Goal: Information Seeking & Learning: Compare options

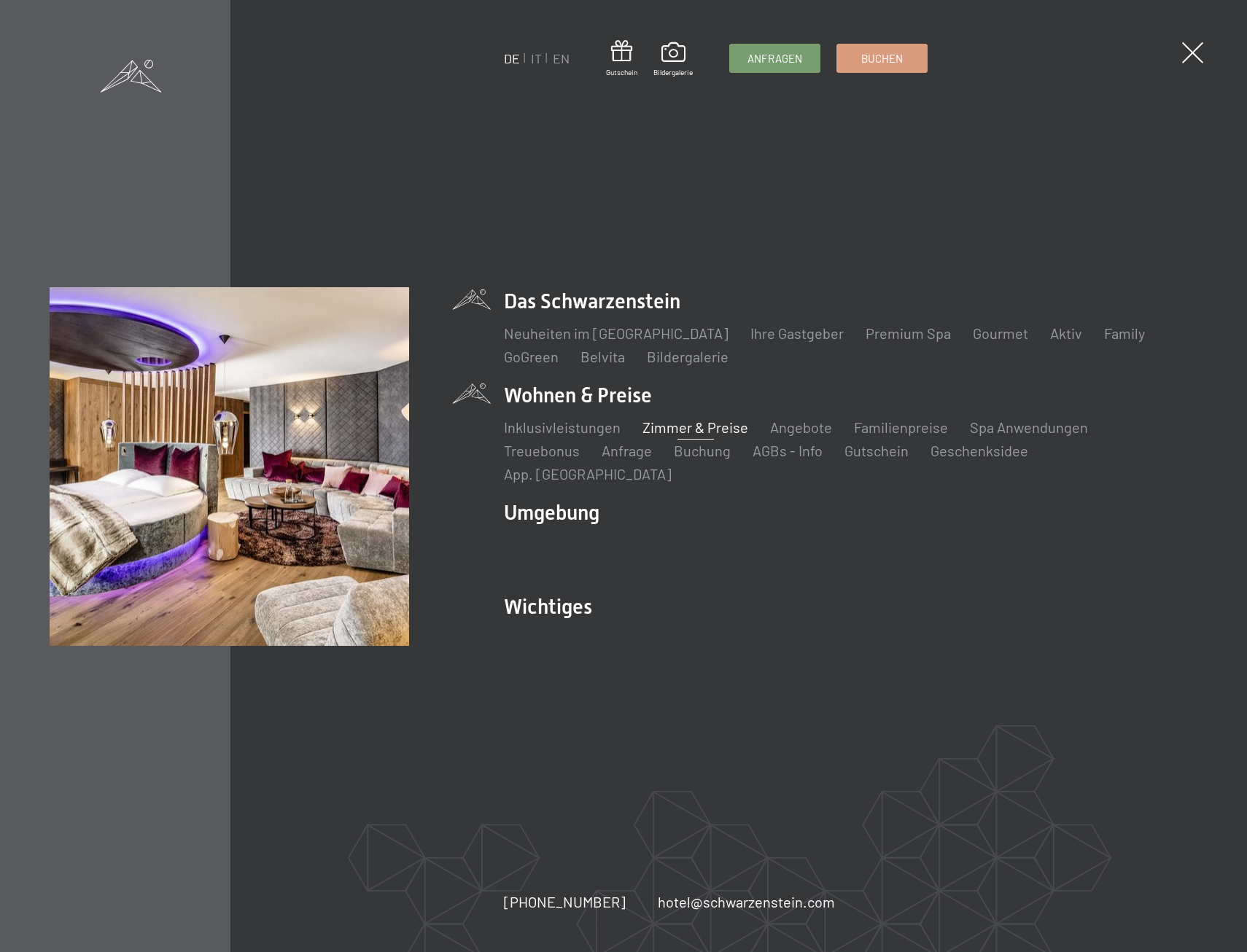
click at [682, 436] on link "Zimmer & Preise" at bounding box center [695, 427] width 106 height 17
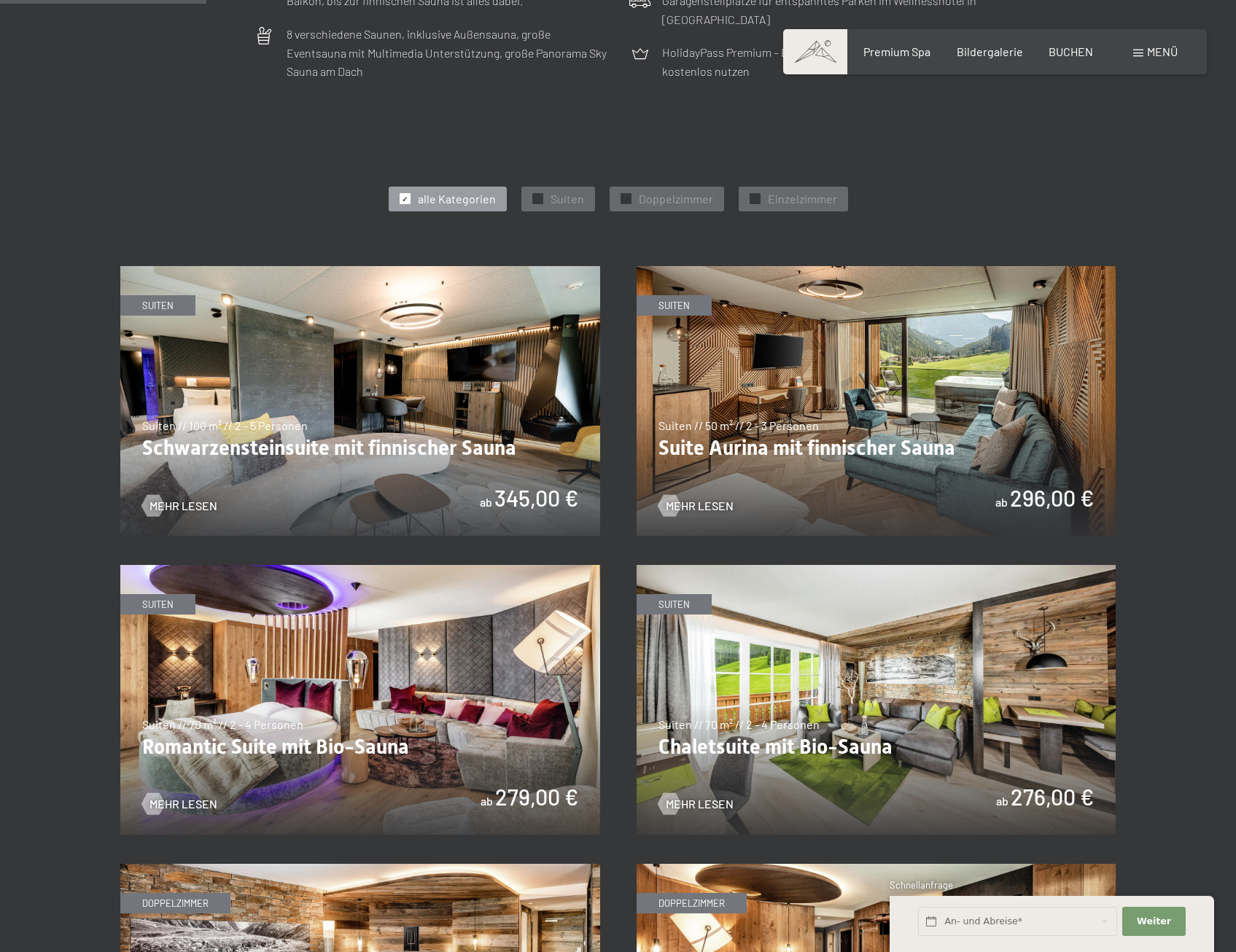
scroll to position [729, 0]
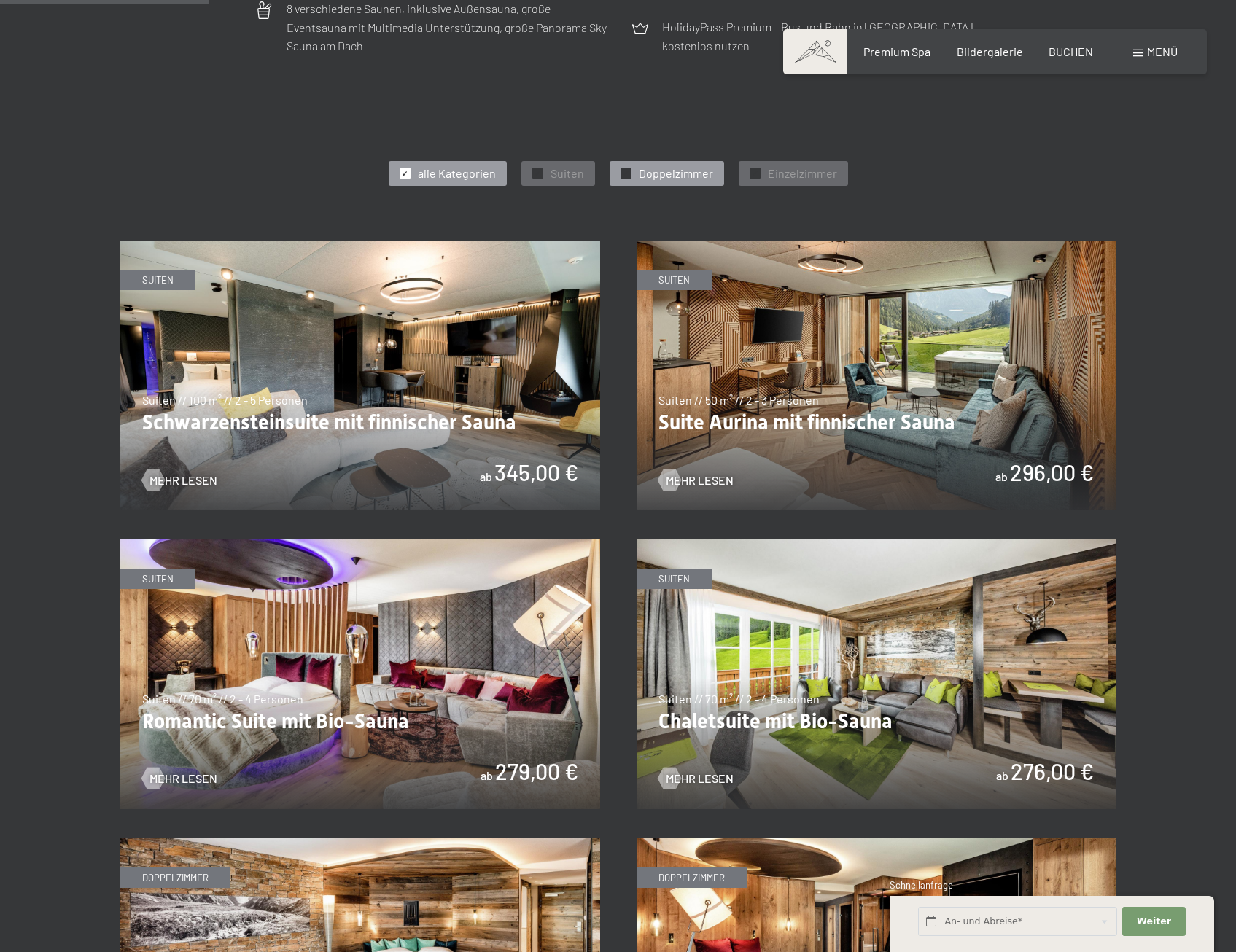
click at [664, 179] on span "Doppelzimmer" at bounding box center [675, 173] width 74 height 16
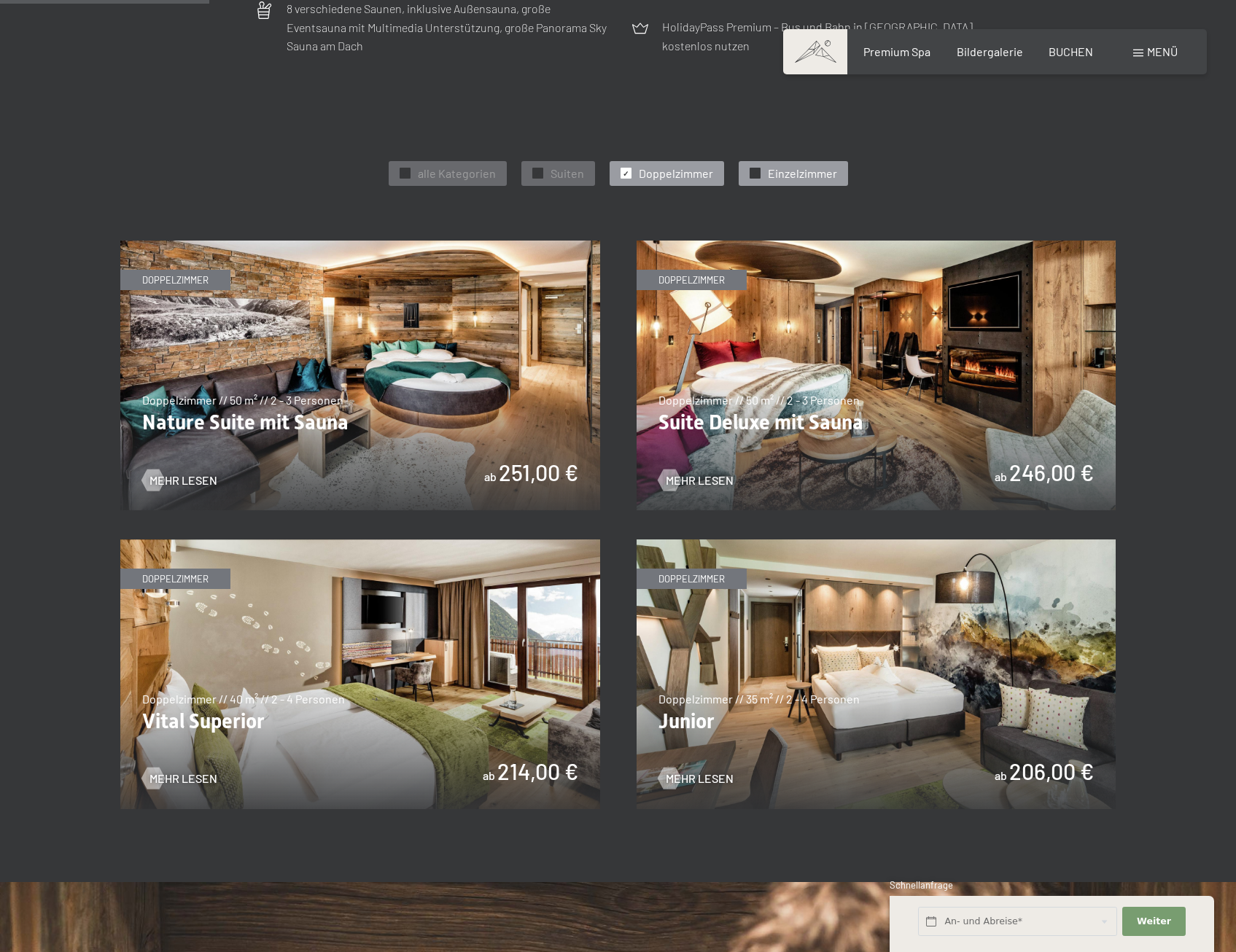
click at [769, 163] on div "✓ Einzelzimmer" at bounding box center [794, 173] width 110 height 25
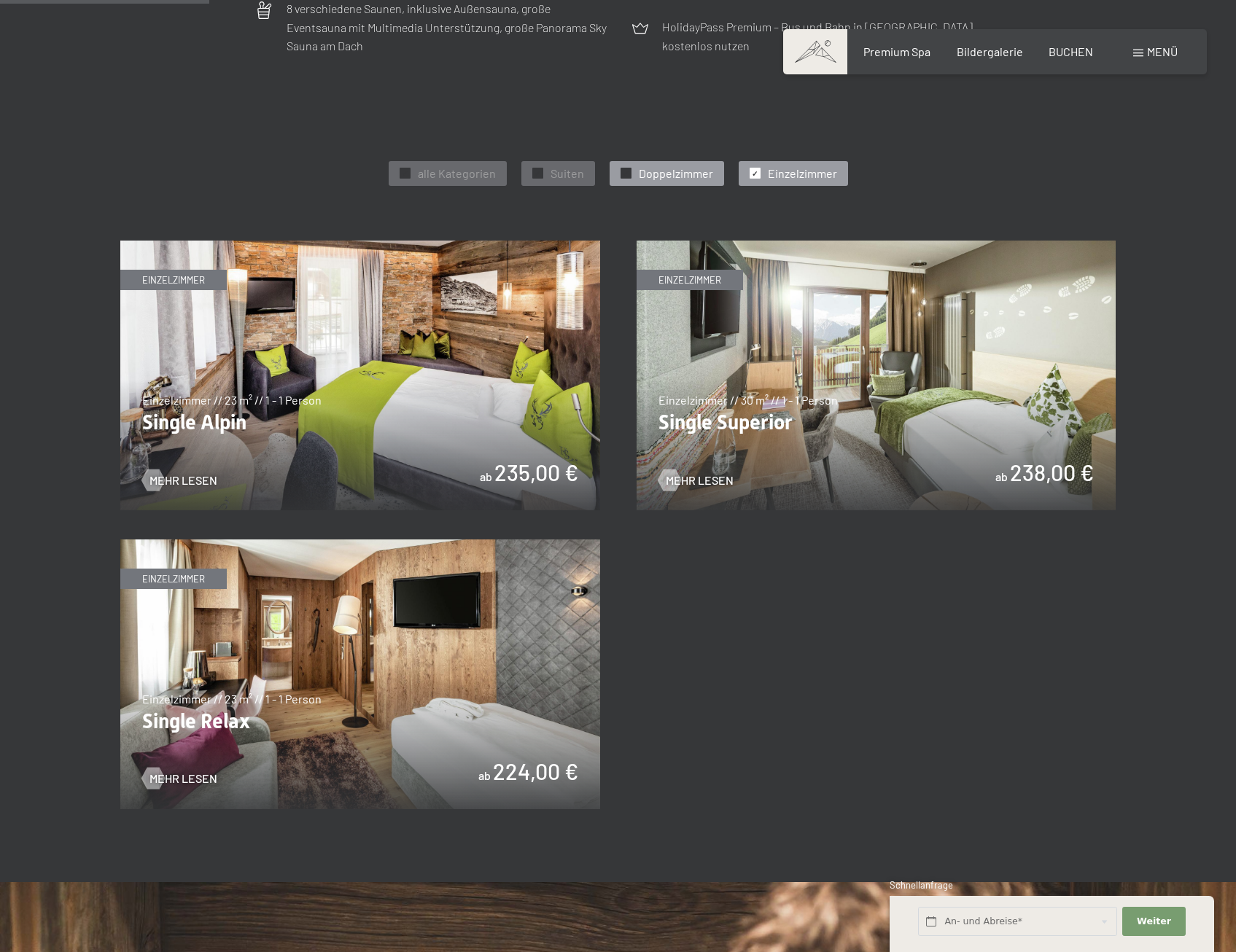
click at [708, 167] on span "Doppelzimmer" at bounding box center [675, 173] width 74 height 16
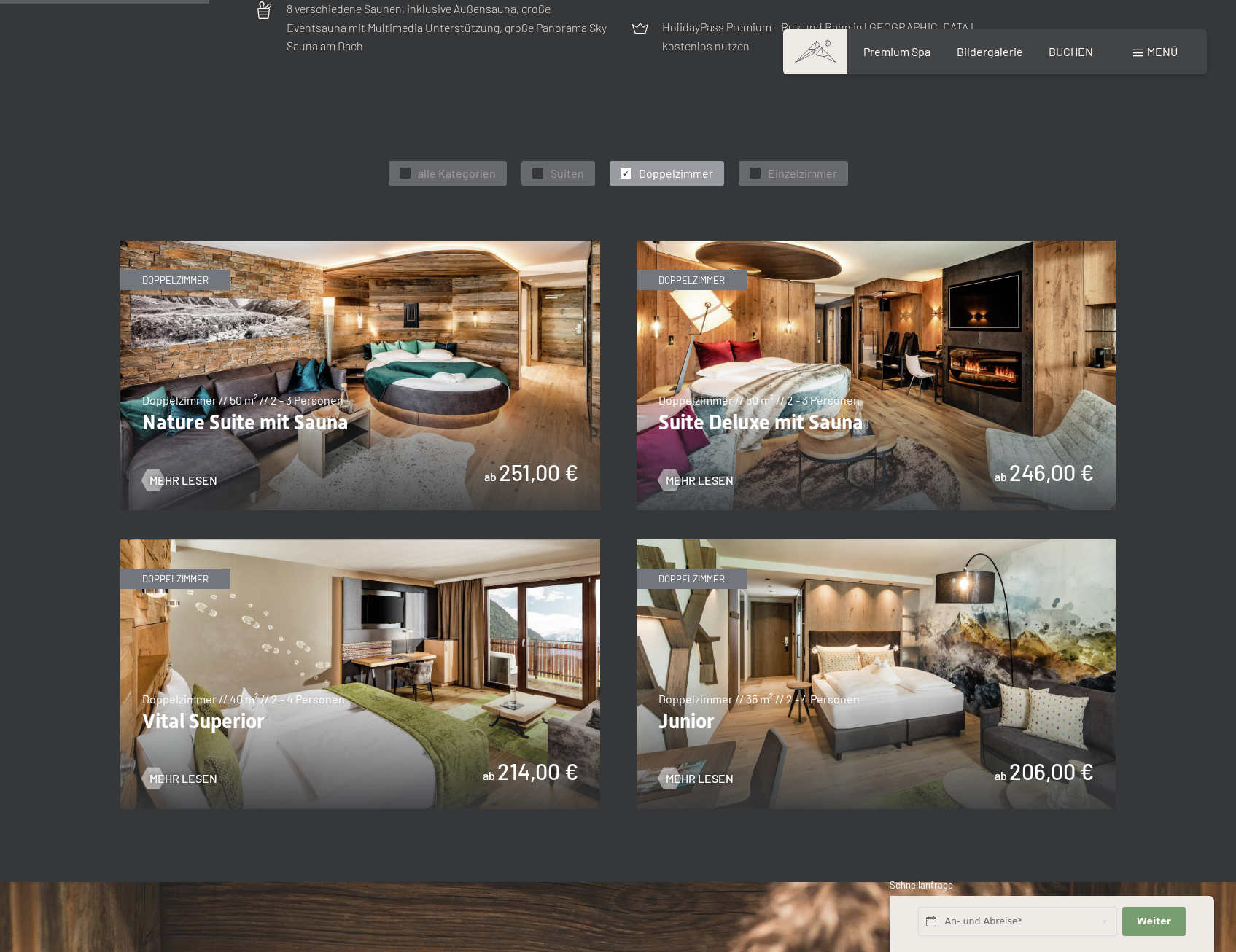
click at [903, 736] on img at bounding box center [877, 674] width 480 height 270
click at [432, 425] on img at bounding box center [360, 376] width 480 height 270
click at [782, 370] on img at bounding box center [877, 376] width 480 height 270
click at [435, 180] on span "alle Kategorien" at bounding box center [457, 173] width 78 height 16
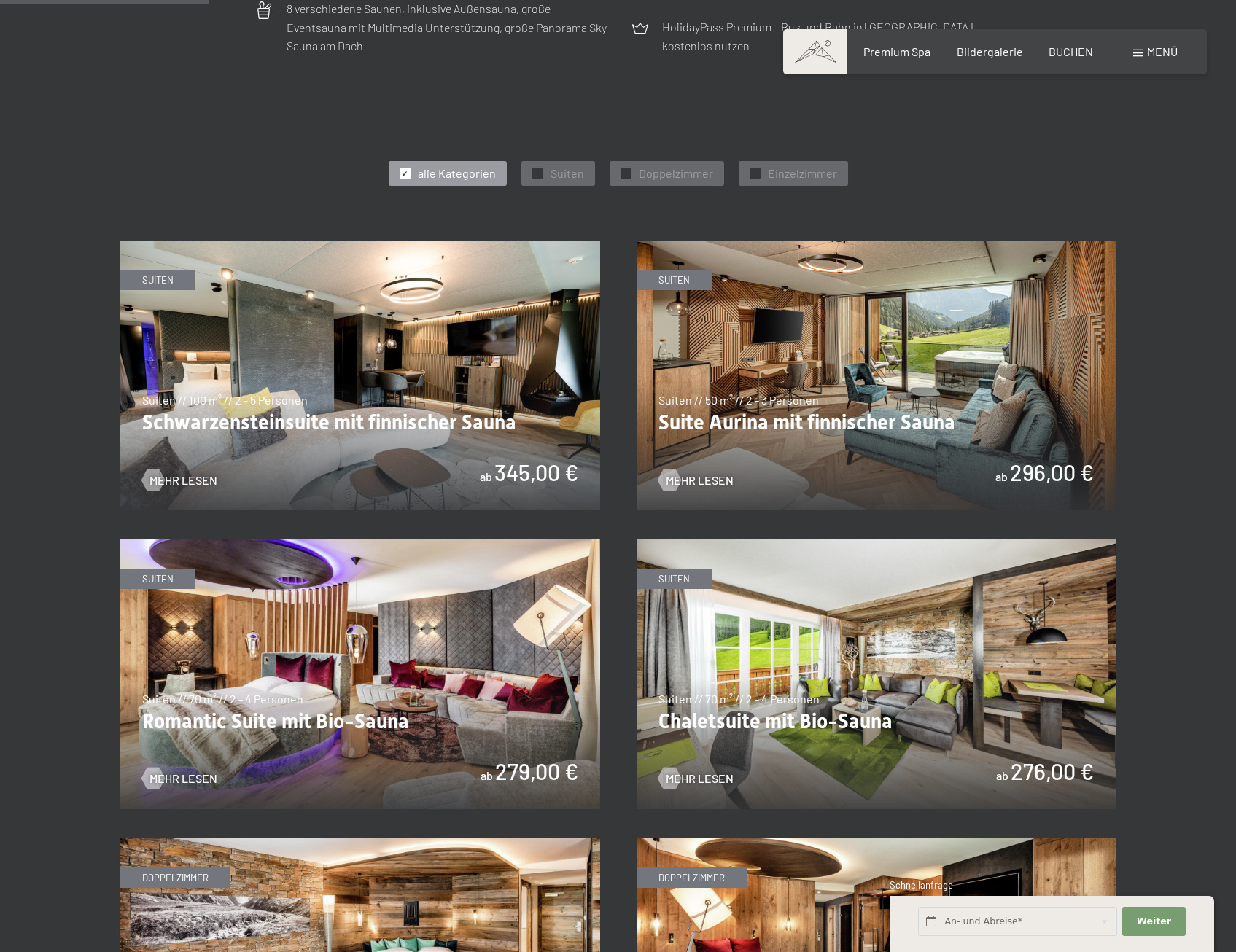
click at [486, 308] on img at bounding box center [360, 376] width 480 height 270
click at [794, 406] on img at bounding box center [877, 376] width 480 height 270
click at [376, 601] on img at bounding box center [360, 674] width 480 height 270
click at [748, 644] on img at bounding box center [877, 674] width 480 height 270
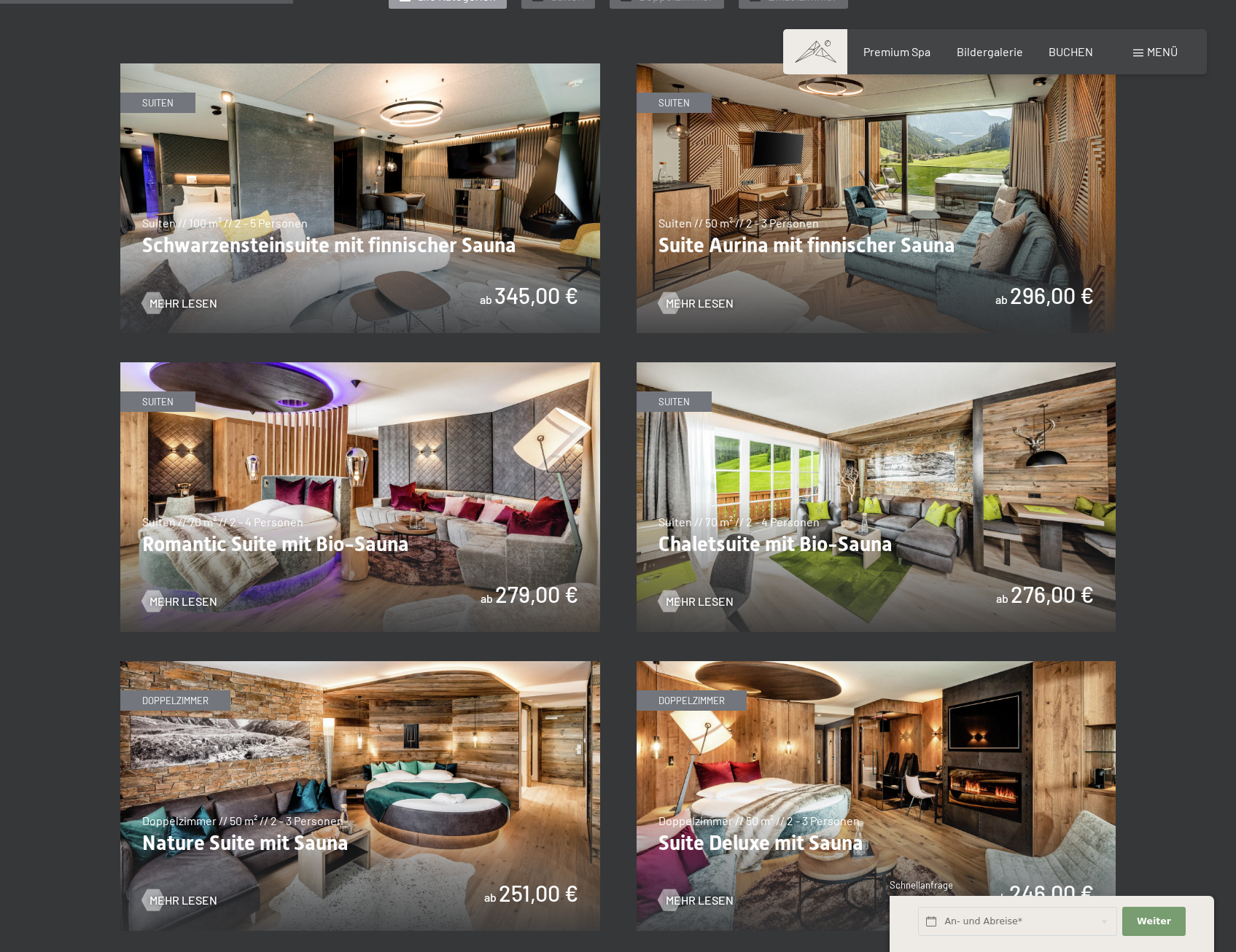
scroll to position [1021, 0]
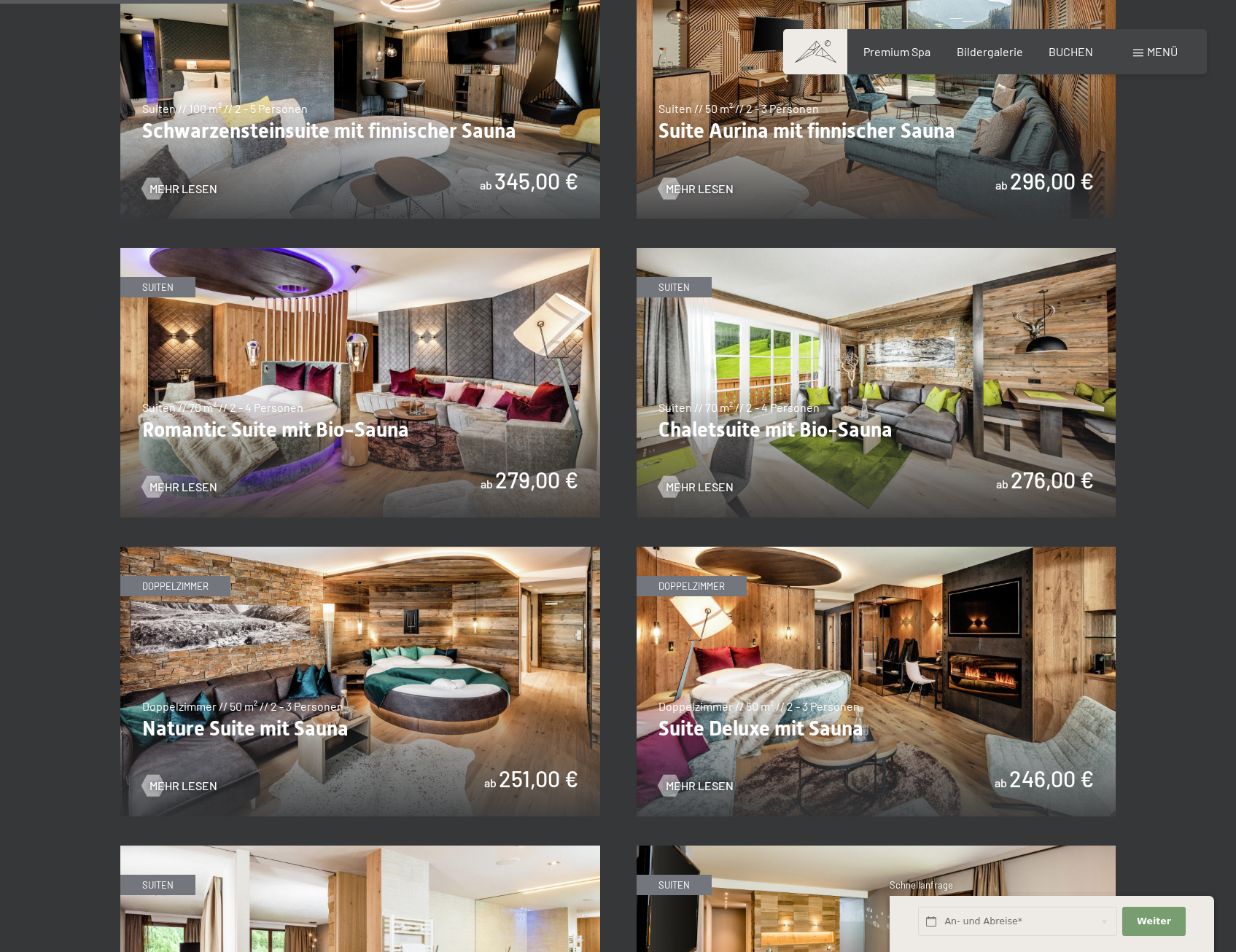
click at [451, 690] on img at bounding box center [360, 682] width 480 height 270
click at [904, 677] on img at bounding box center [877, 682] width 480 height 270
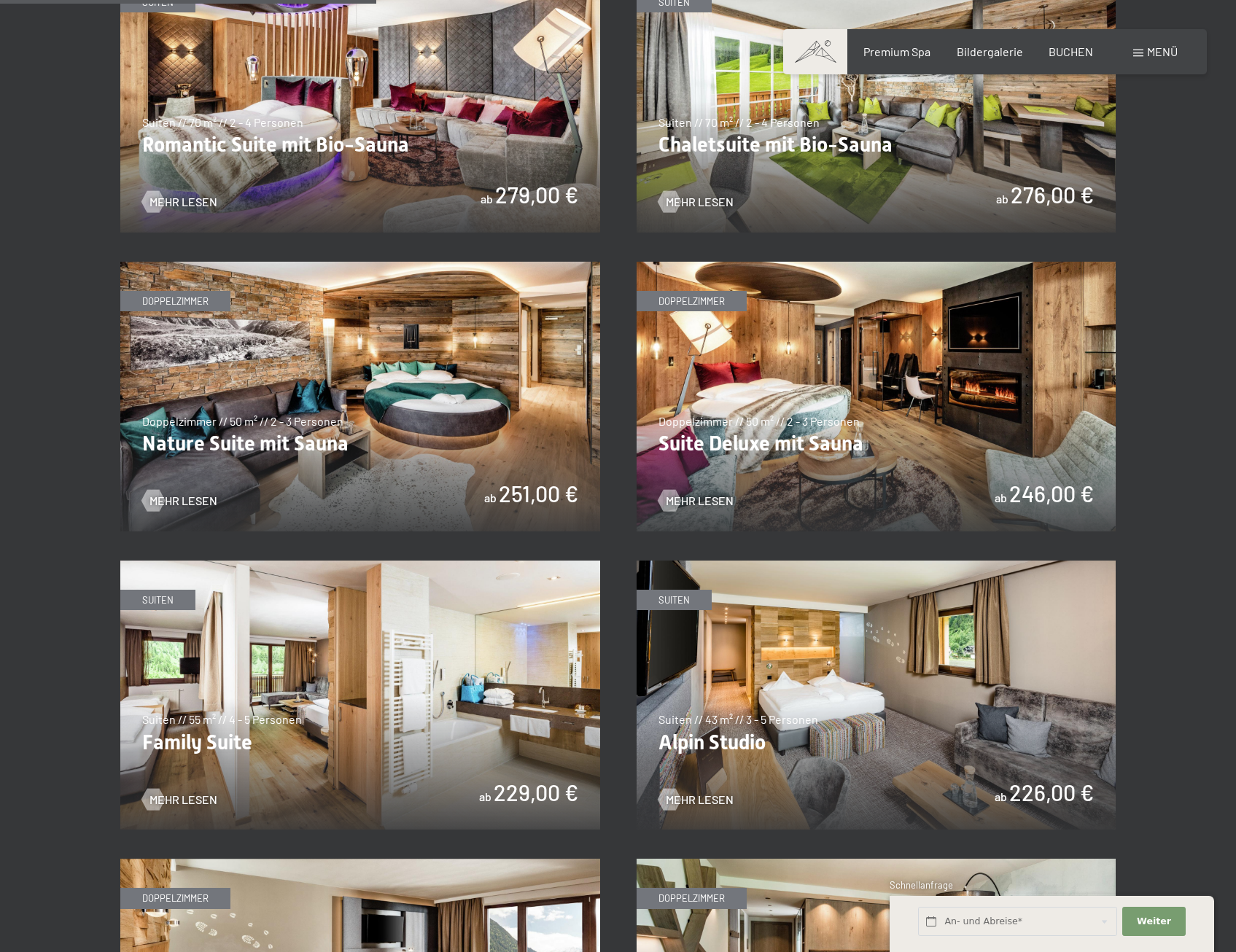
scroll to position [1313, 0]
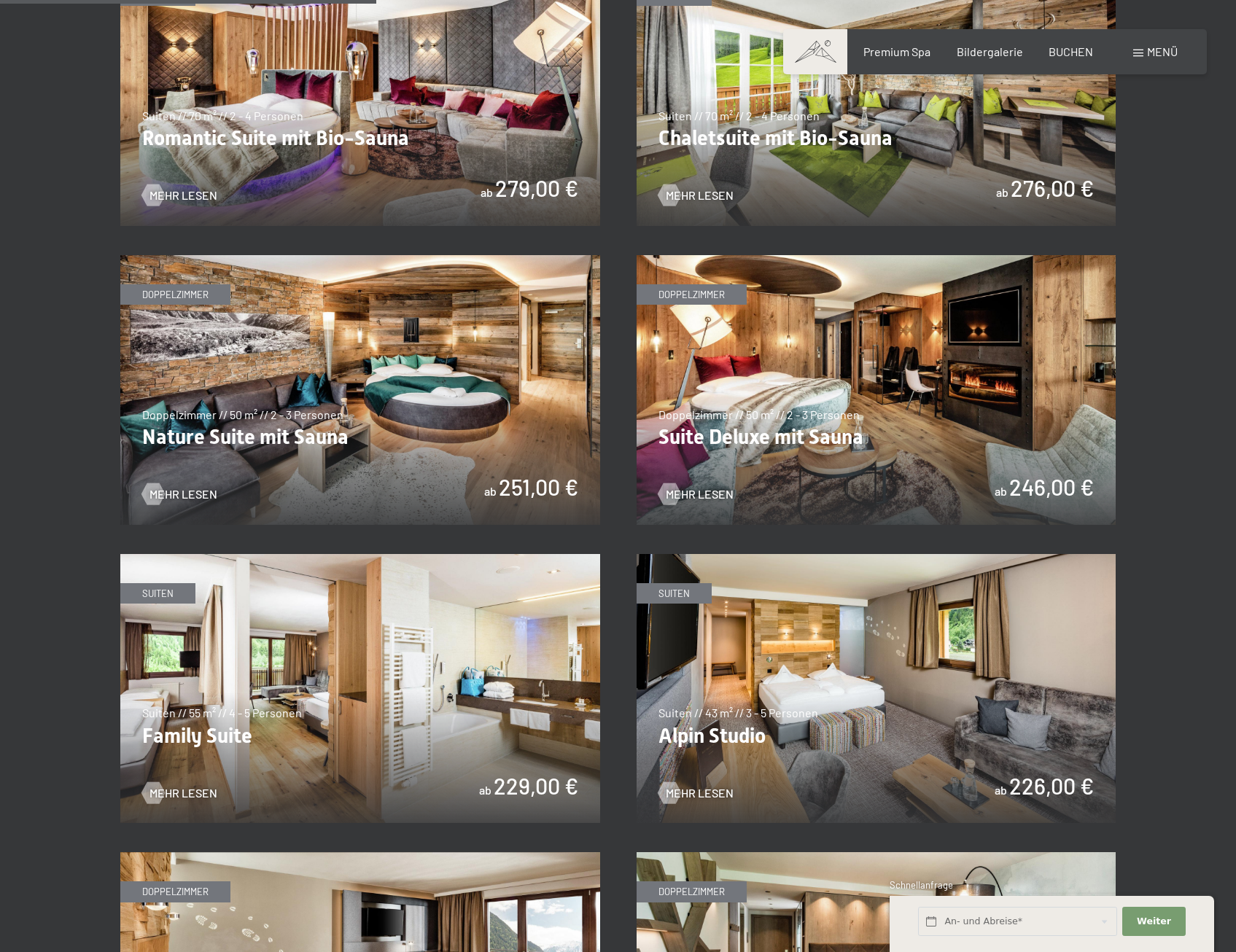
click at [393, 624] on img at bounding box center [360, 689] width 480 height 270
click at [919, 704] on img at bounding box center [877, 689] width 480 height 270
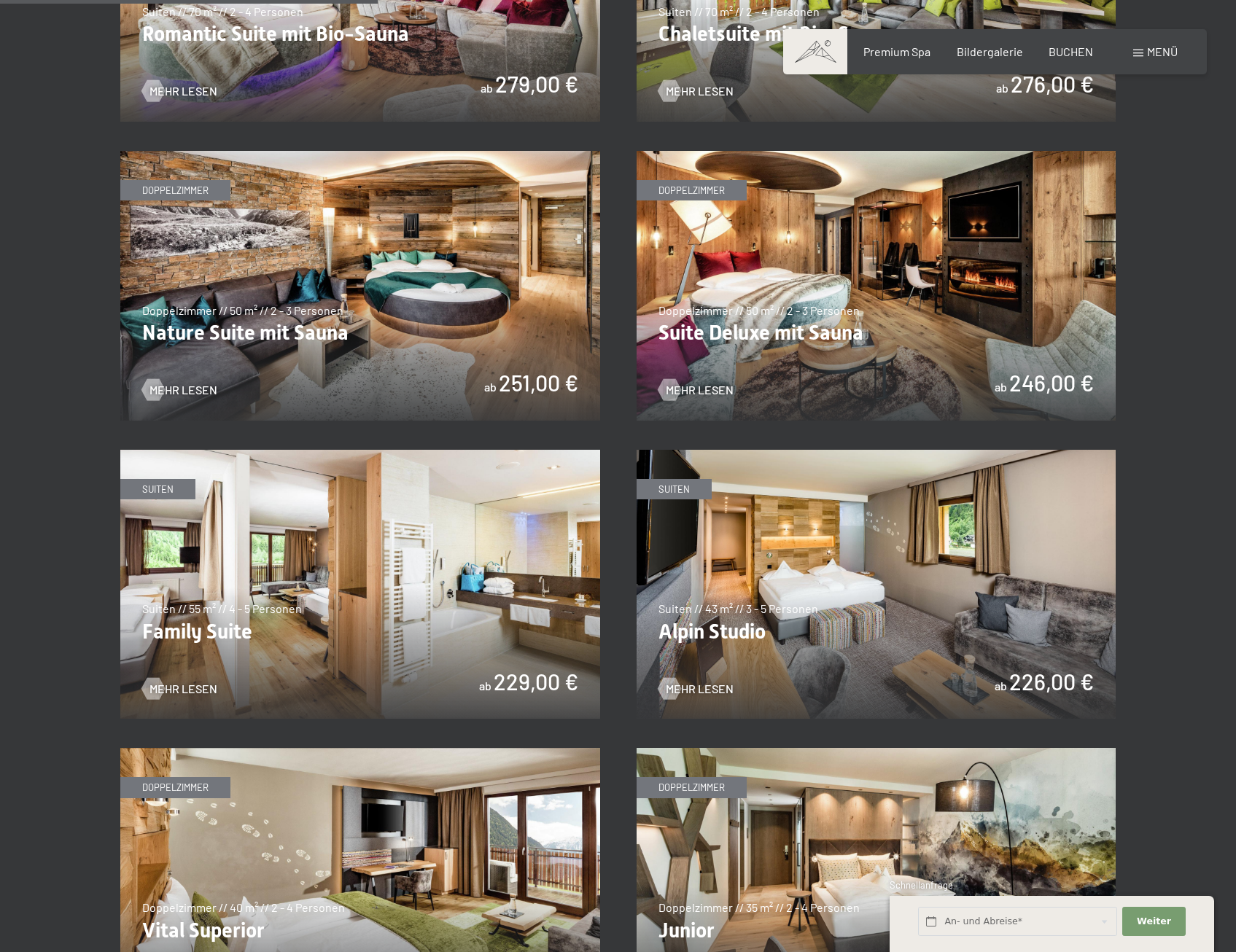
scroll to position [1604, 0]
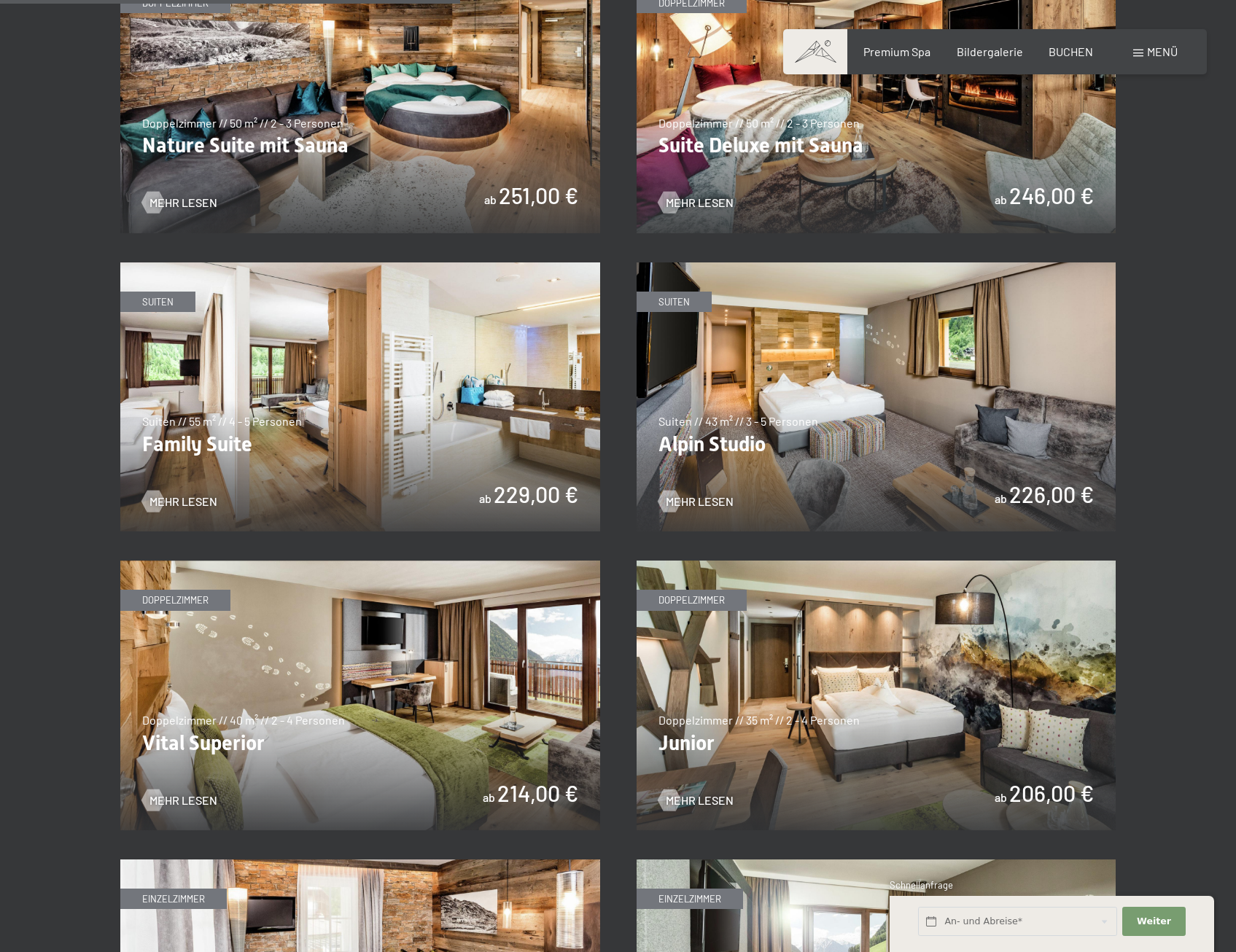
click at [508, 722] on img at bounding box center [360, 695] width 480 height 270
click at [901, 690] on img at bounding box center [877, 695] width 480 height 270
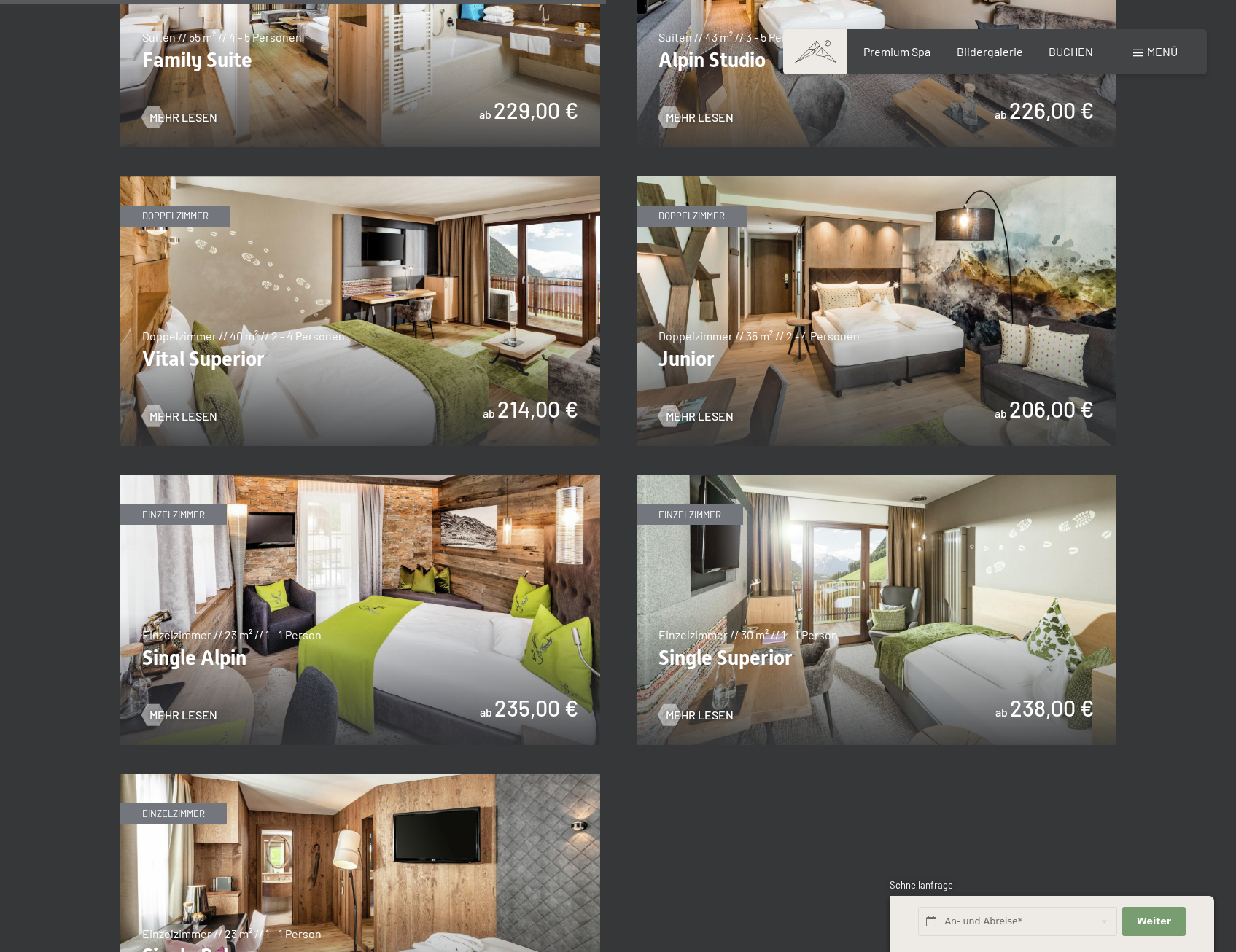
scroll to position [2115, 0]
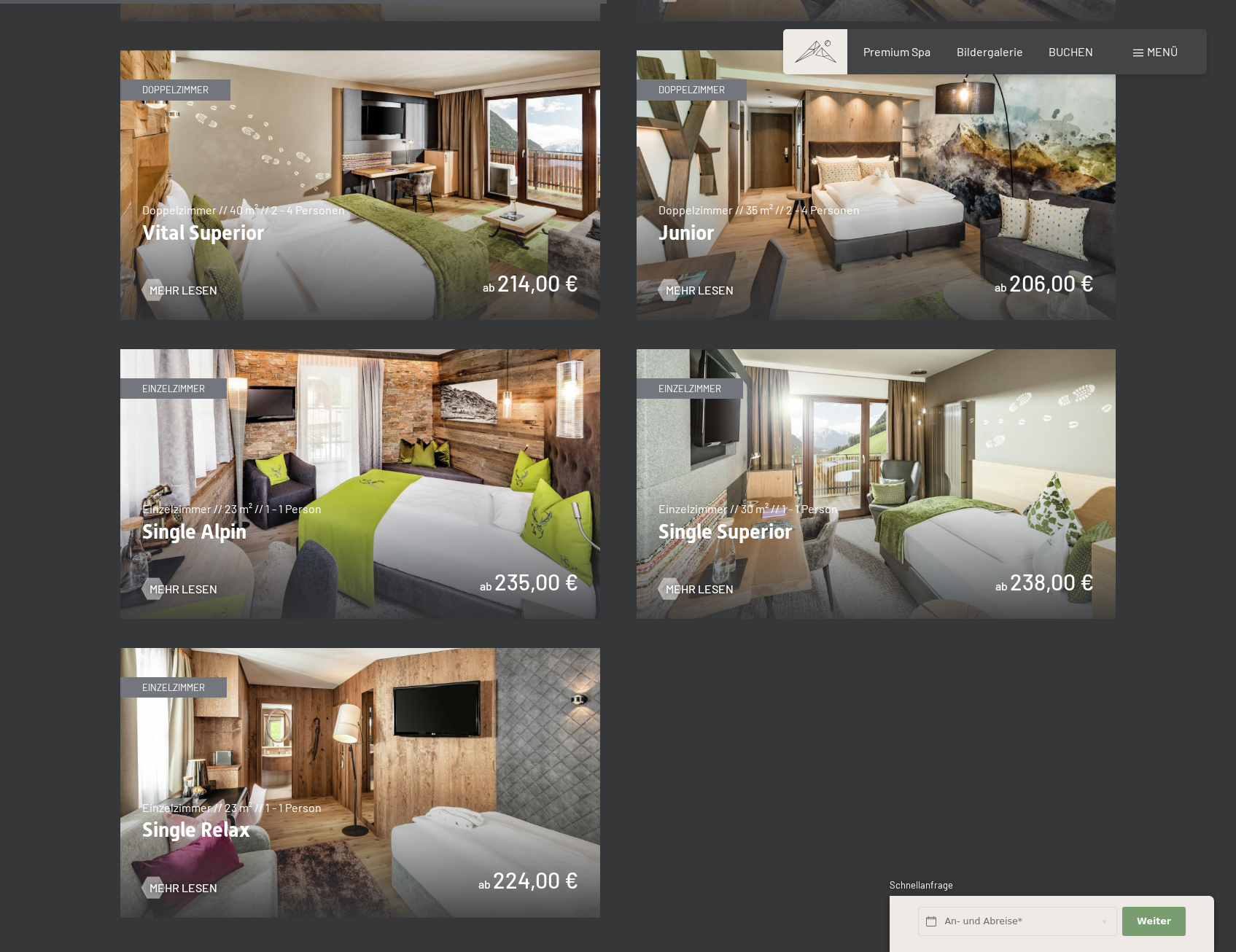
click at [386, 352] on img at bounding box center [360, 485] width 480 height 270
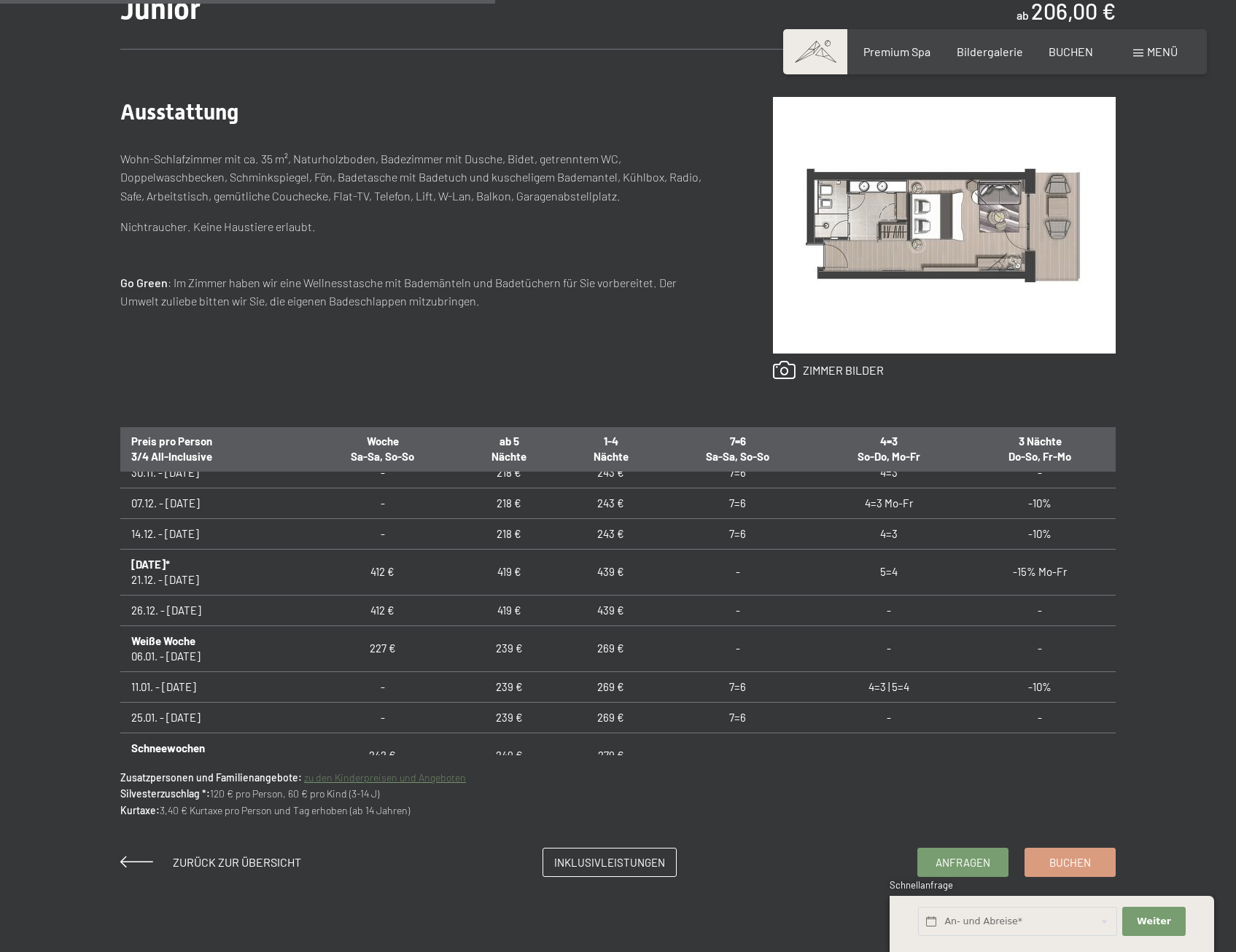
scroll to position [656, 0]
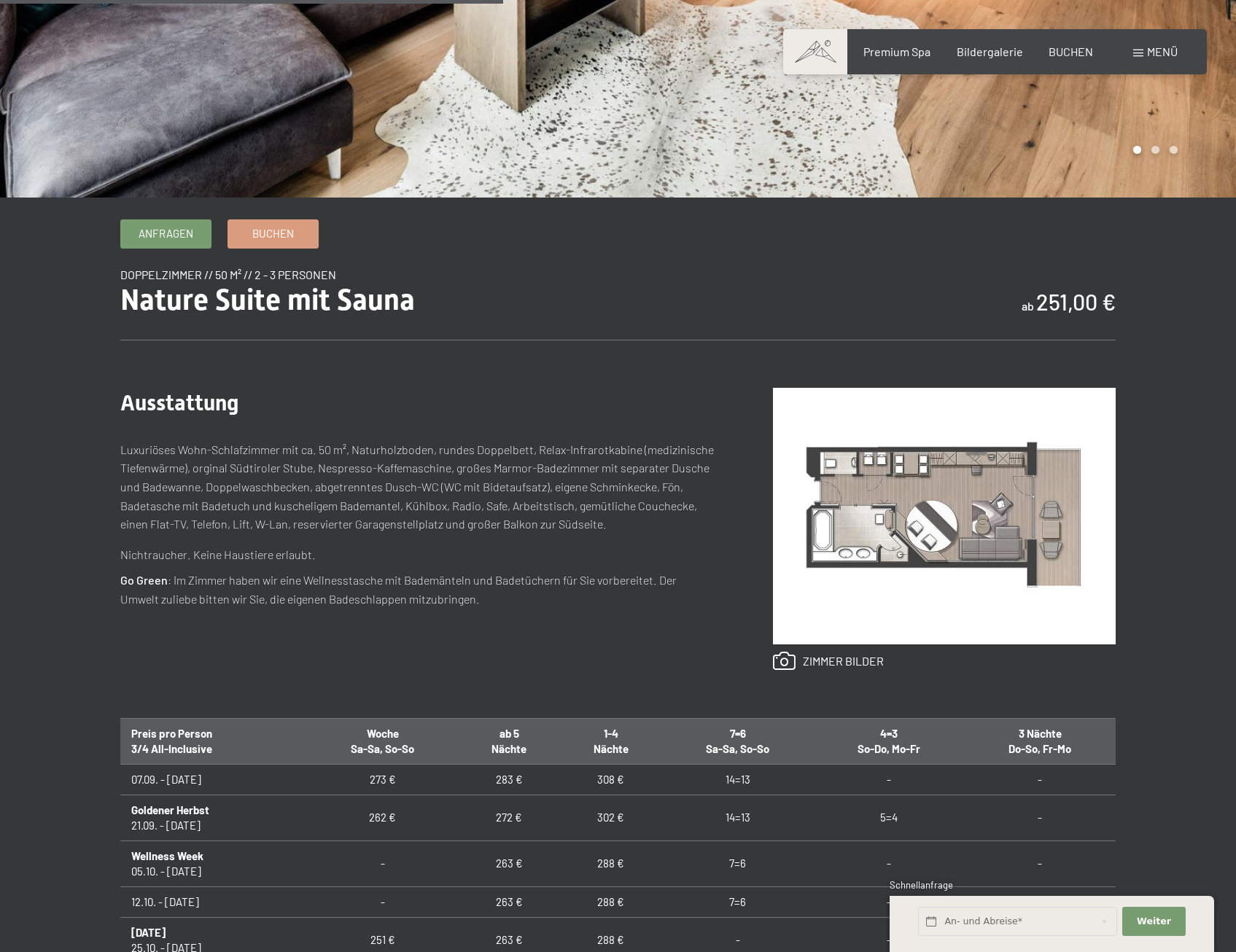
scroll to position [729, 0]
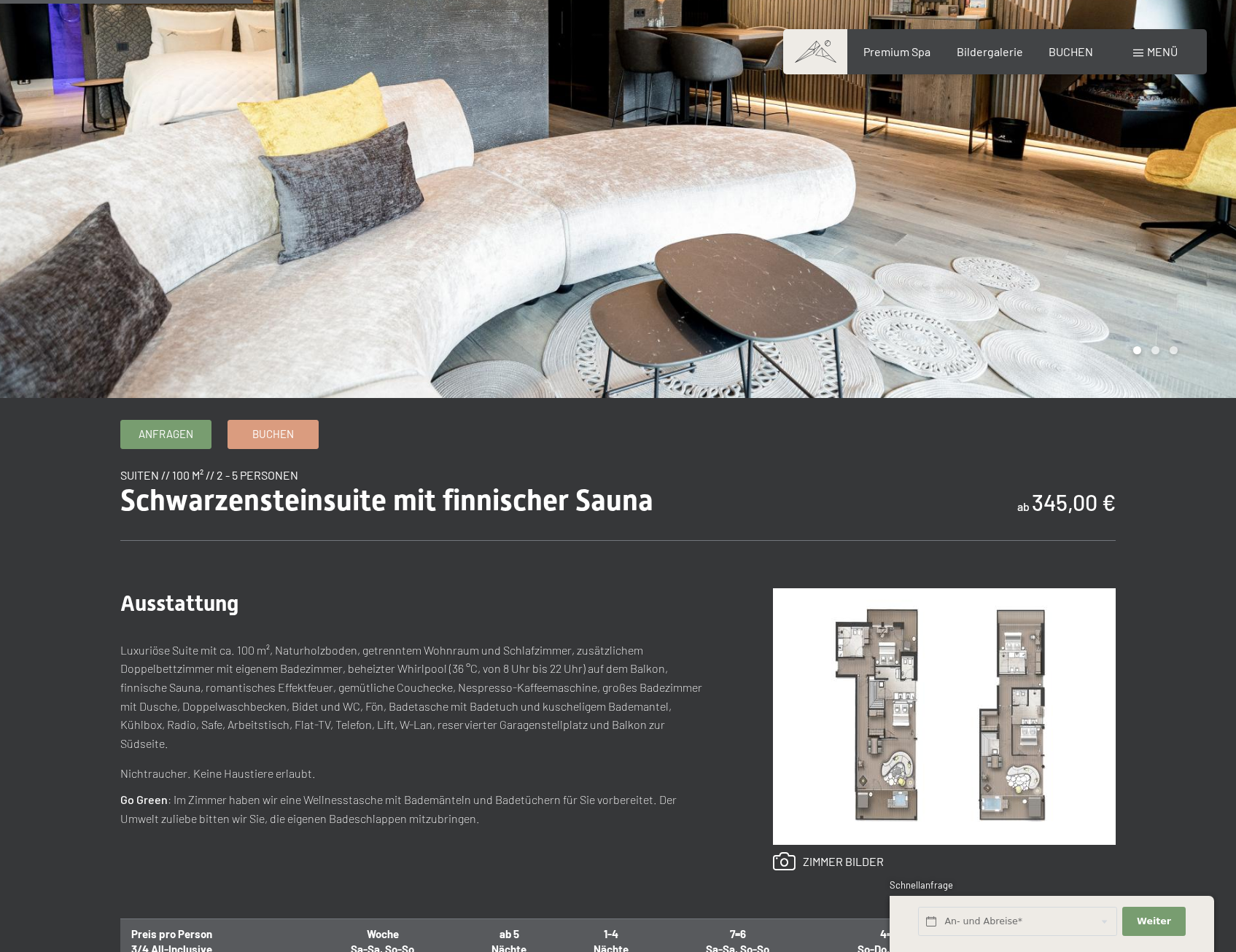
scroll to position [365, 0]
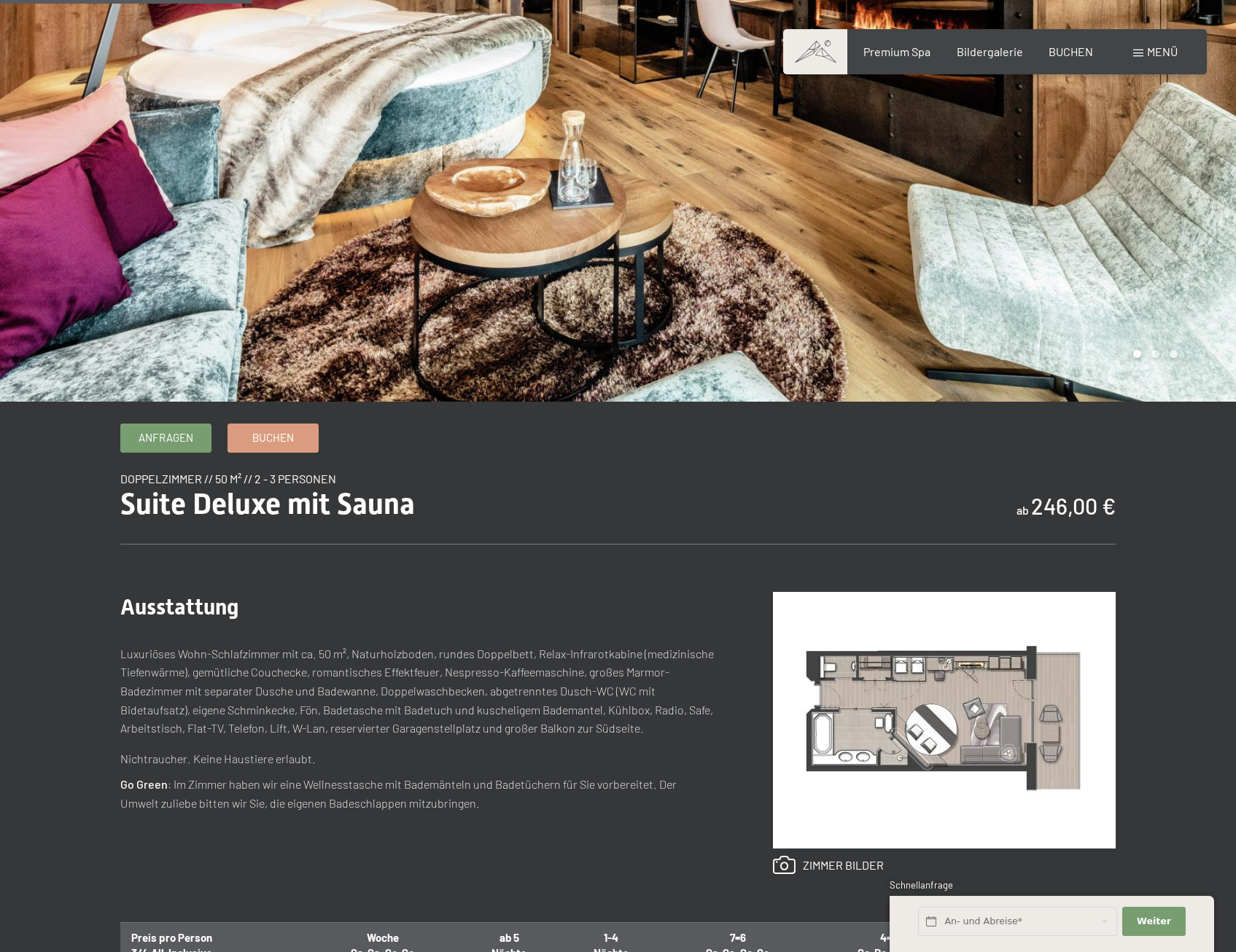
scroll to position [365, 0]
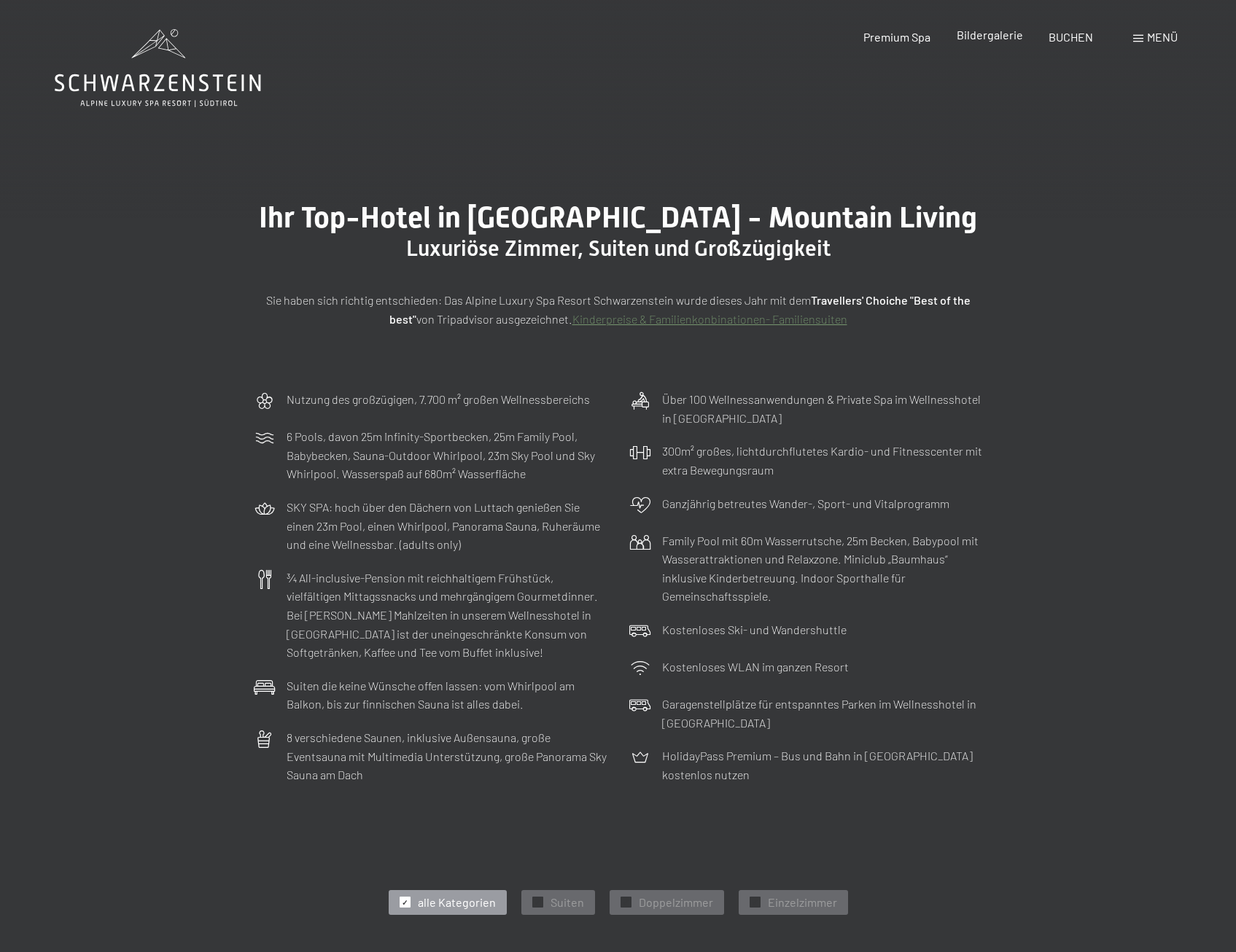
click at [968, 40] on span "Bildergalerie" at bounding box center [989, 35] width 66 height 14
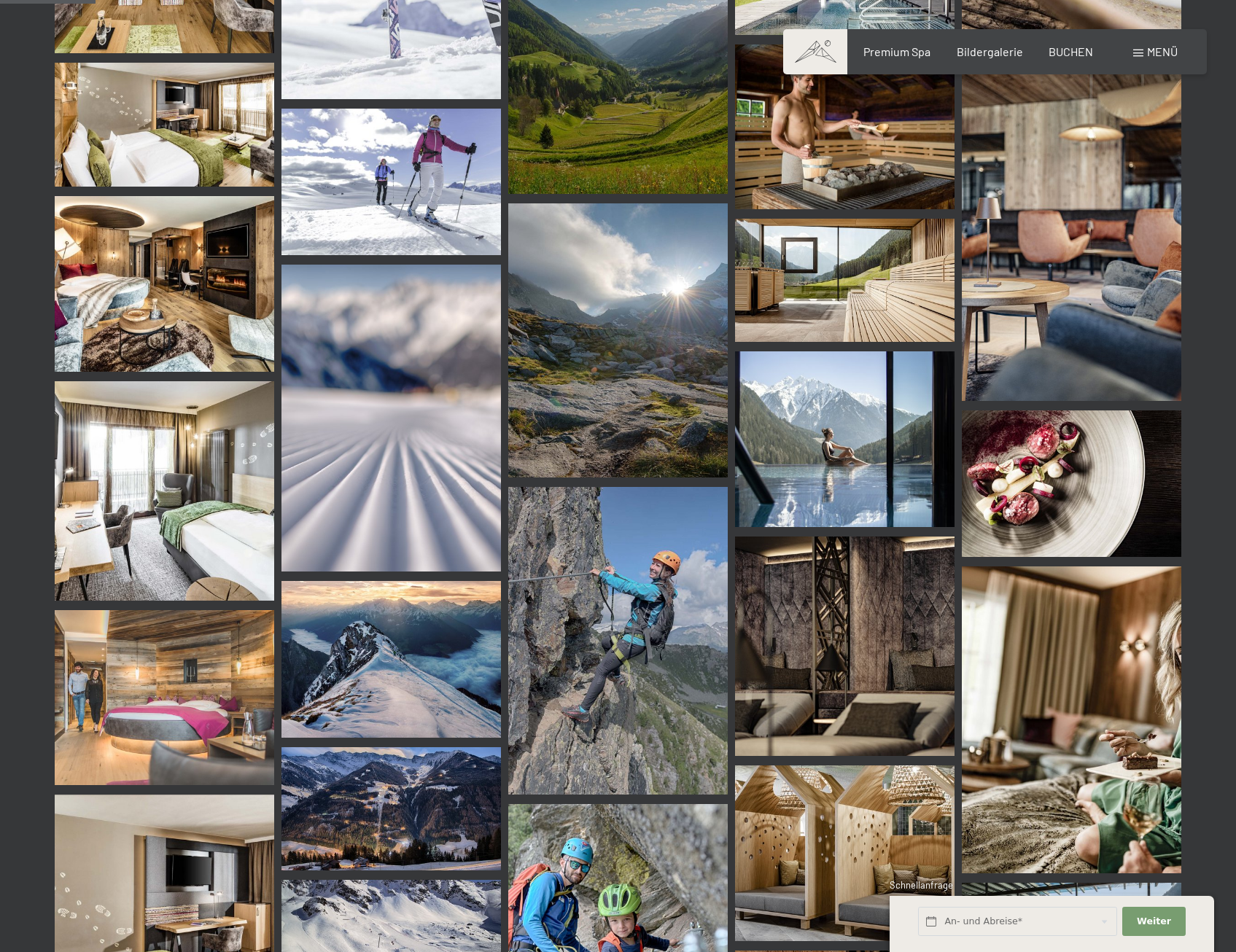
scroll to position [1677, 0]
